Goal: Transaction & Acquisition: Download file/media

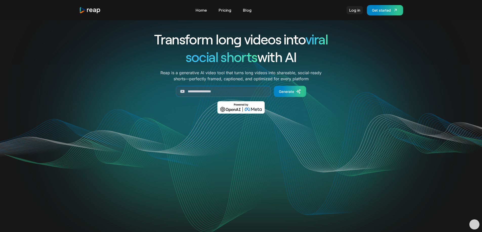
click at [353, 10] on link "Log in" at bounding box center [354, 10] width 16 height 8
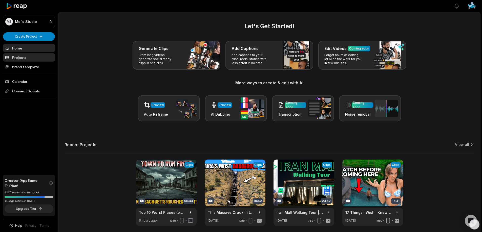
click at [23, 55] on link "Projects" at bounding box center [29, 57] width 52 height 8
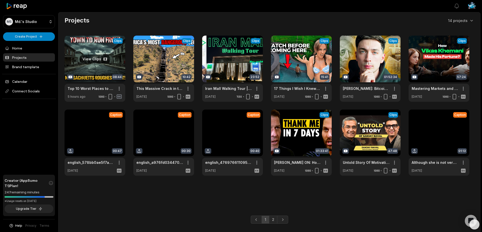
click at [87, 57] on link at bounding box center [94, 69] width 61 height 66
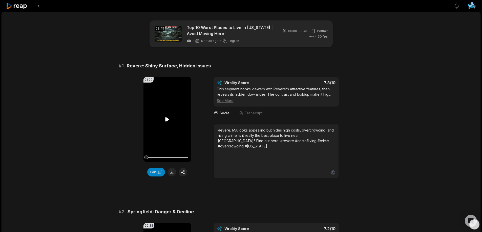
click at [168, 119] on icon at bounding box center [167, 119] width 4 height 4
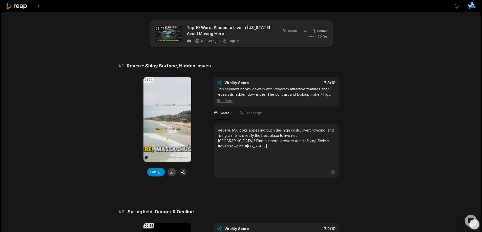
click at [172, 173] on button at bounding box center [171, 172] width 9 height 9
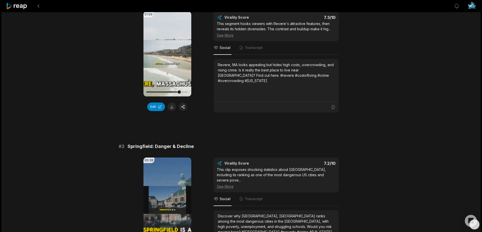
scroll to position [76, 0]
